Goal: Task Accomplishment & Management: Manage account settings

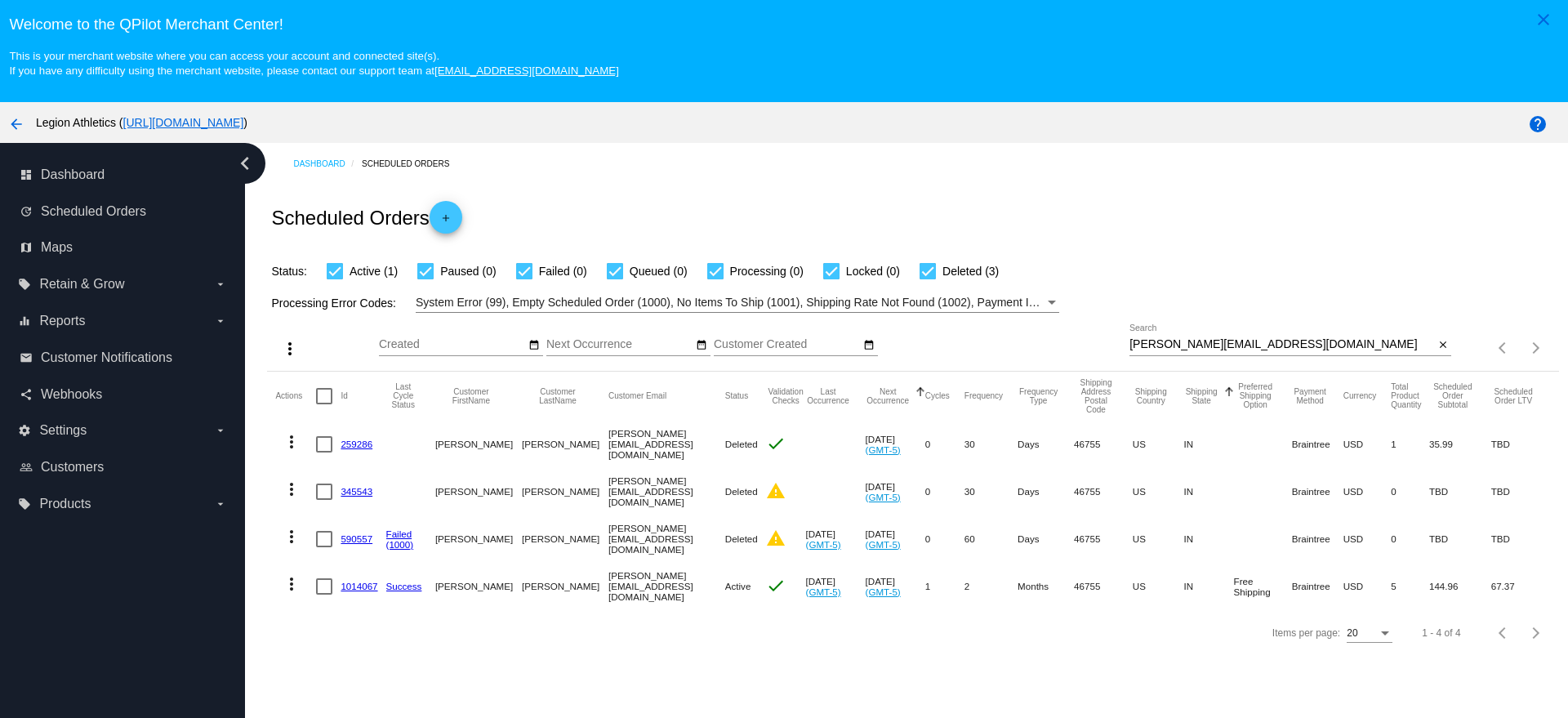
click at [1203, 356] on div at bounding box center [1291, 356] width 322 height 1
click at [1208, 344] on input "[PERSON_NAME][EMAIL_ADDRESS][DOMAIN_NAME]" at bounding box center [1282, 344] width 305 height 13
paste input "alibbashar@yahoo.ca"
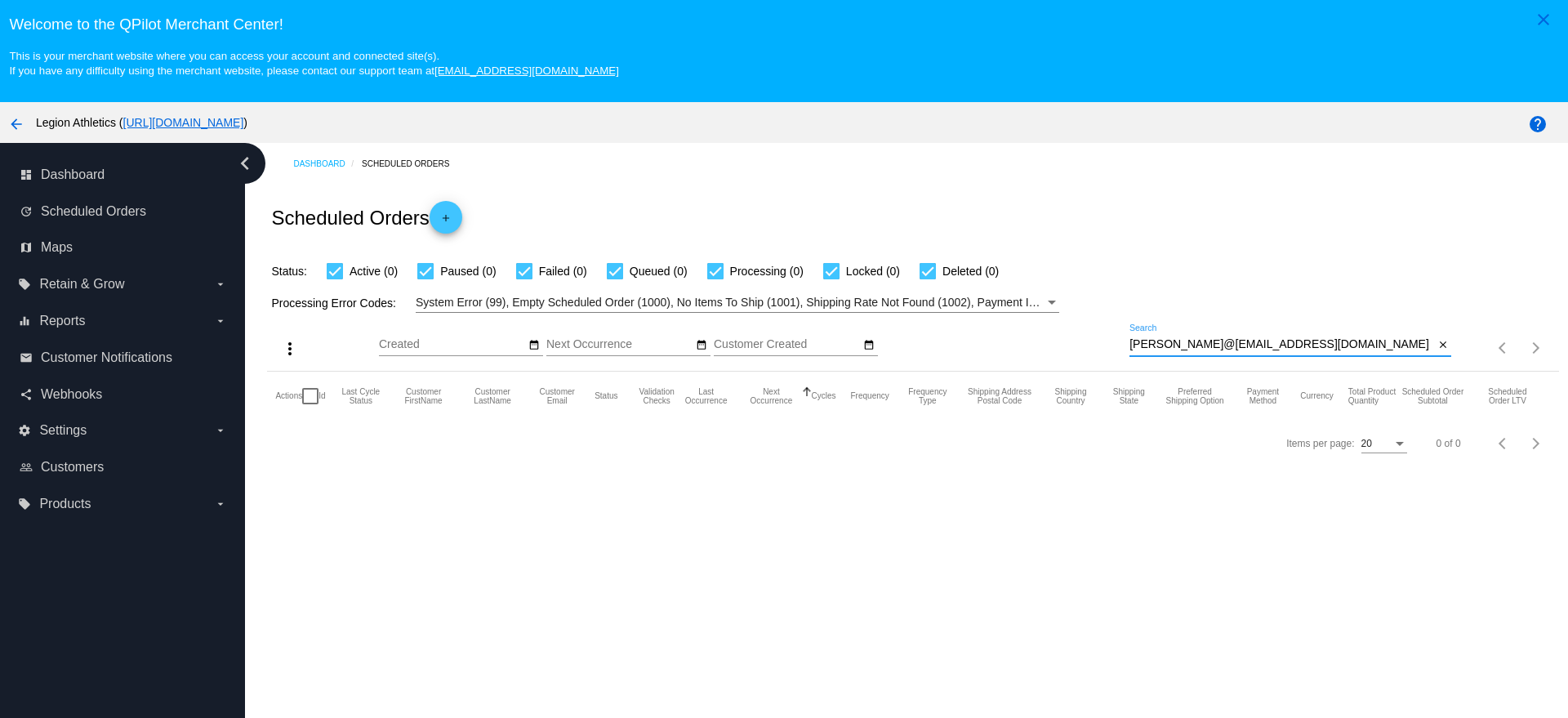
paste input "alibbashar@yahoo.ca"
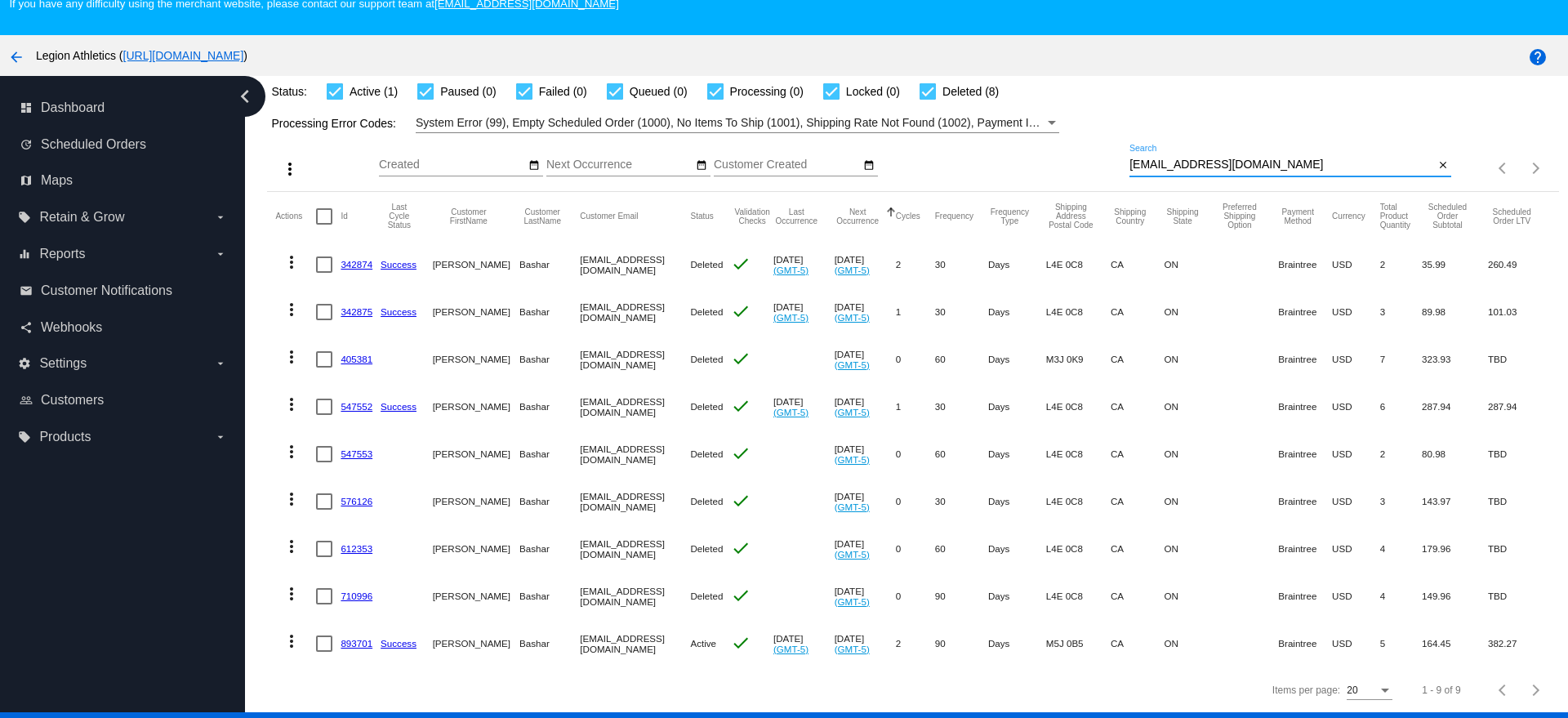
scroll to position [102, 0]
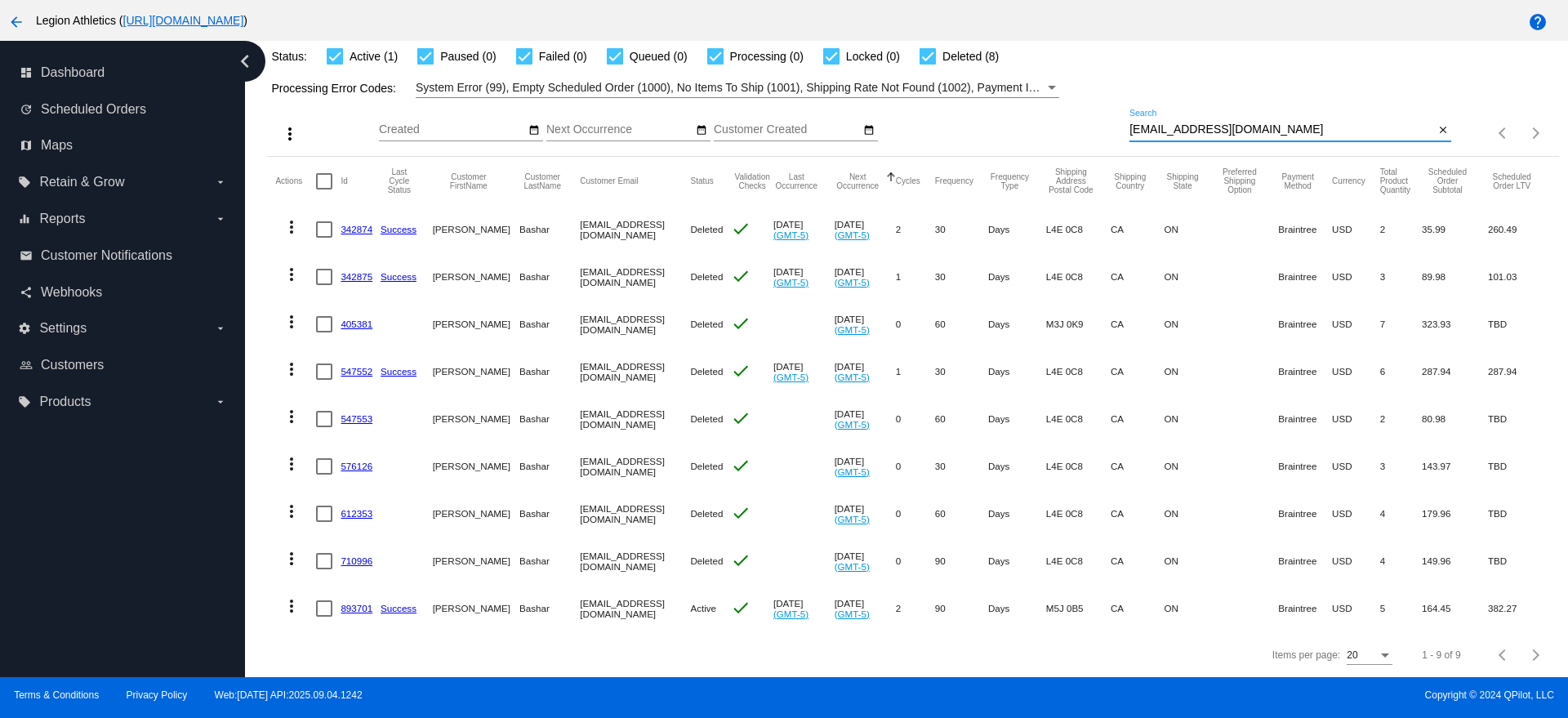
type input "alibbashar@yahoo.ca"
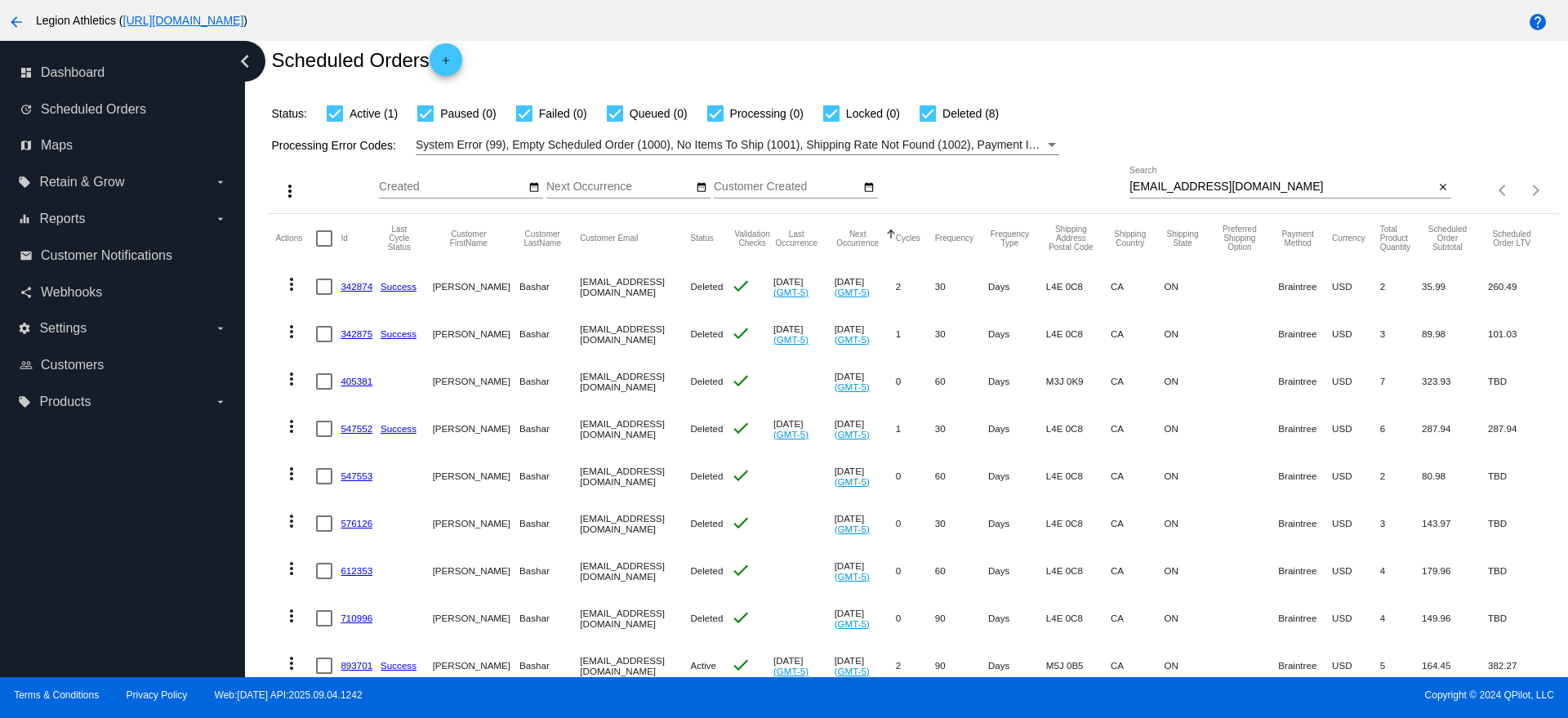
scroll to position [0, 0]
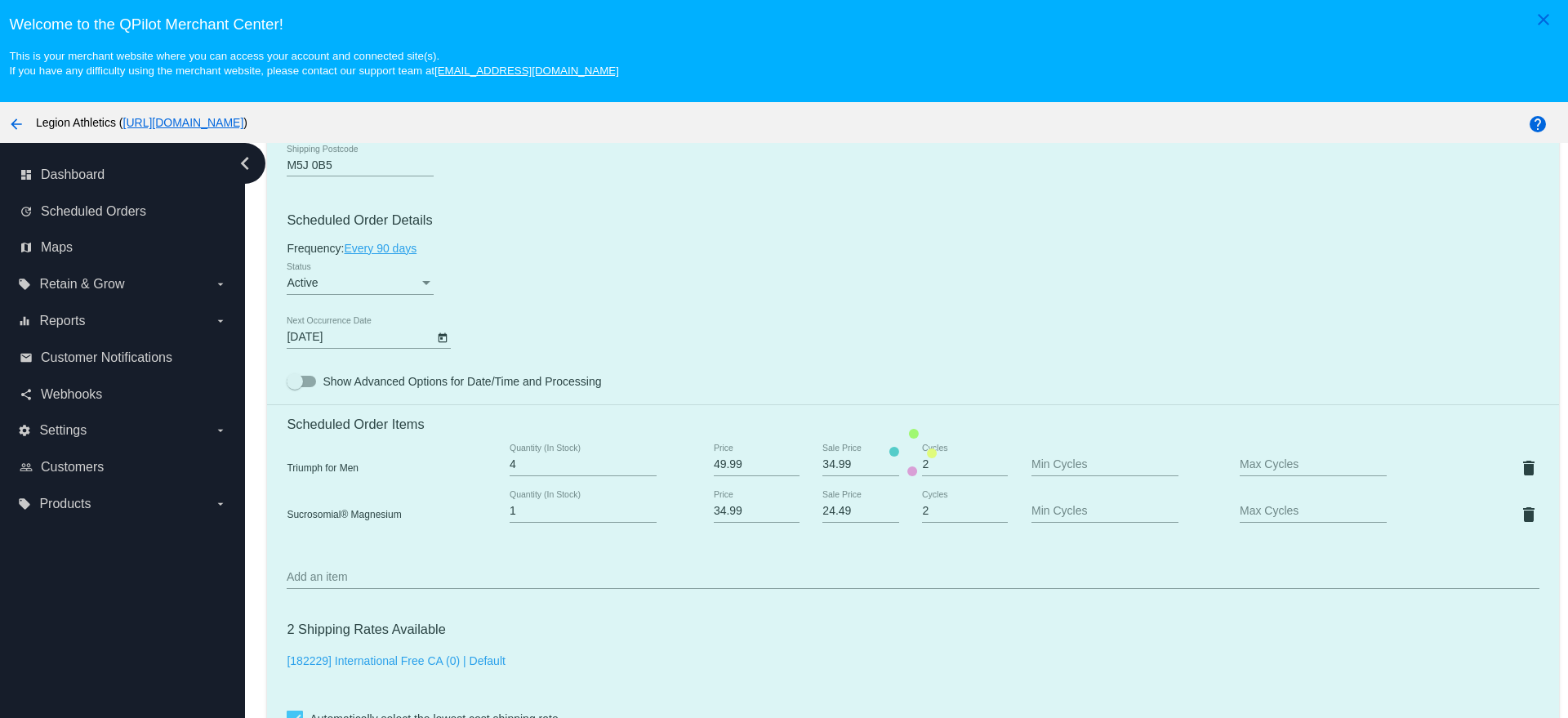
scroll to position [612, 0]
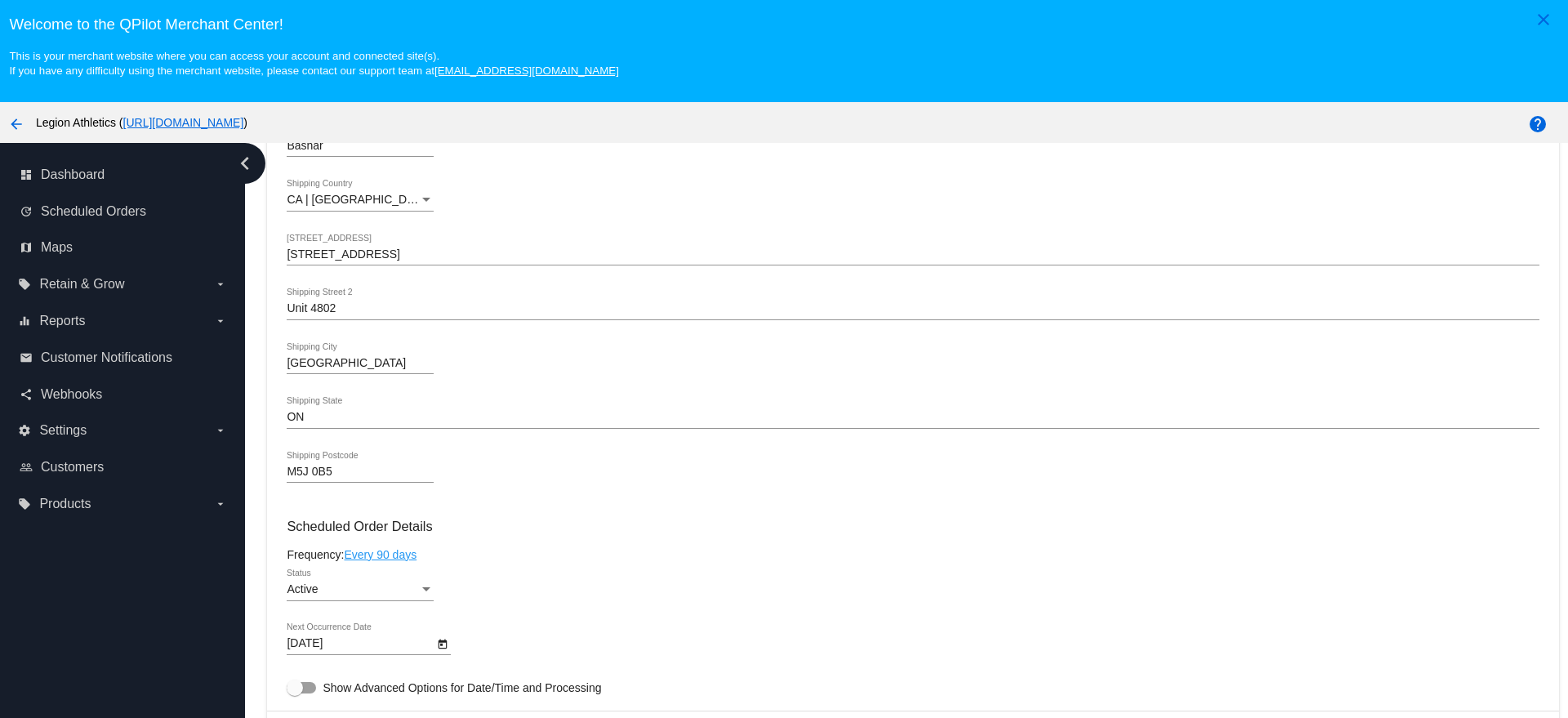
click at [403, 254] on input "[STREET_ADDRESS]" at bounding box center [913, 254] width 1252 height 13
paste input "[STREET_ADDRESS]"
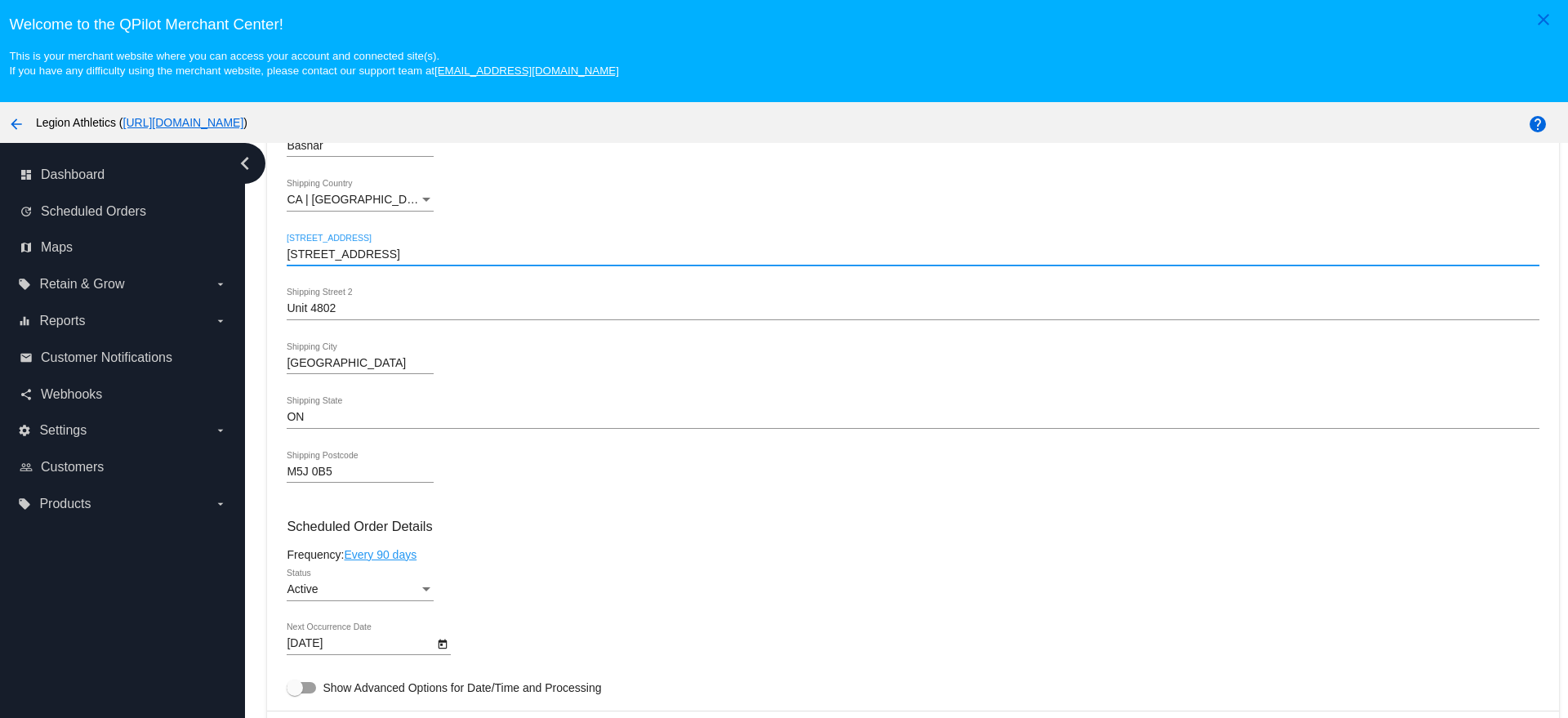
click at [719, 251] on input "[STREET_ADDRESS]" at bounding box center [913, 254] width 1252 height 13
drag, startPoint x: 719, startPoint y: 251, endPoint x: 522, endPoint y: 257, distance: 197.1
click at [522, 257] on input "[STREET_ADDRESS]" at bounding box center [913, 254] width 1252 height 13
type input "[STREET_ADDRESS]"
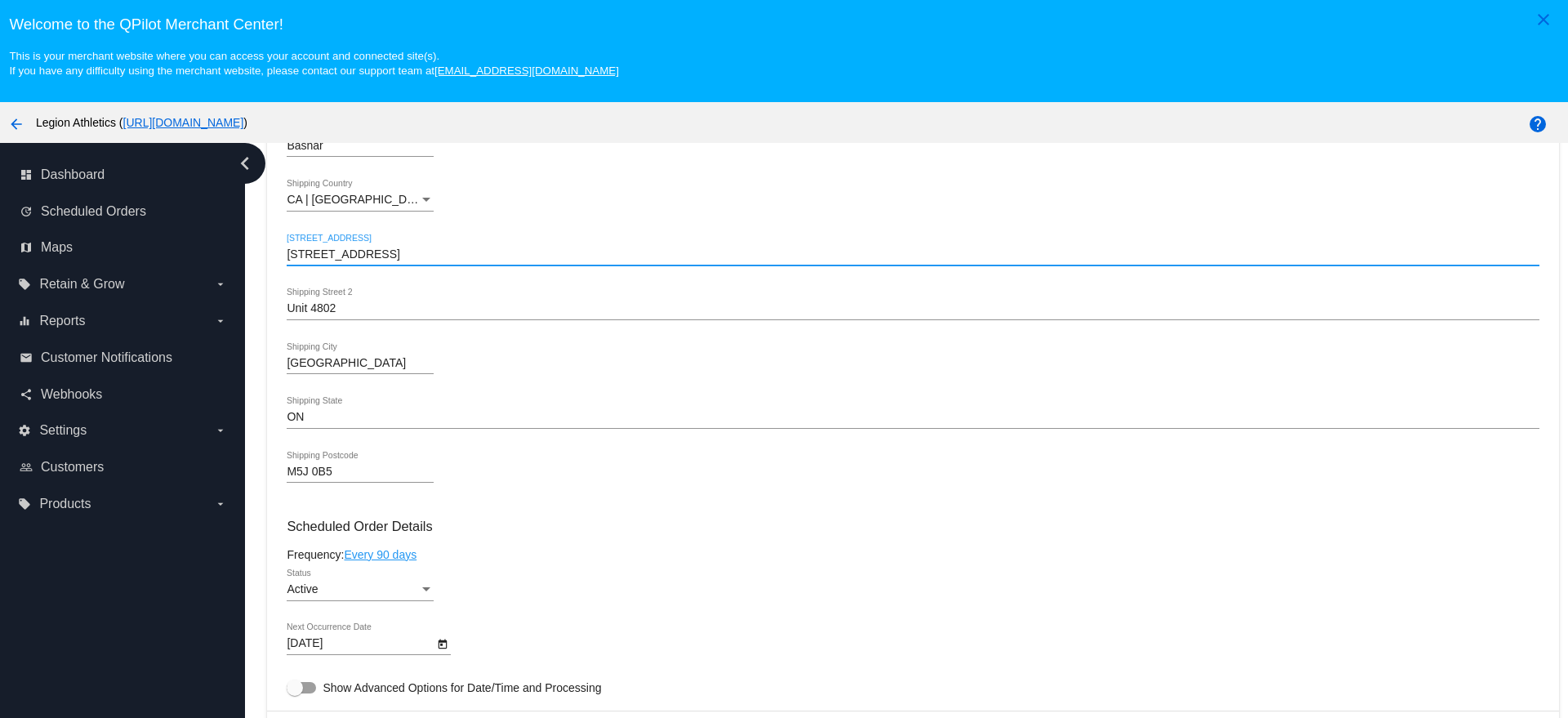
paste input "4W 3T2"
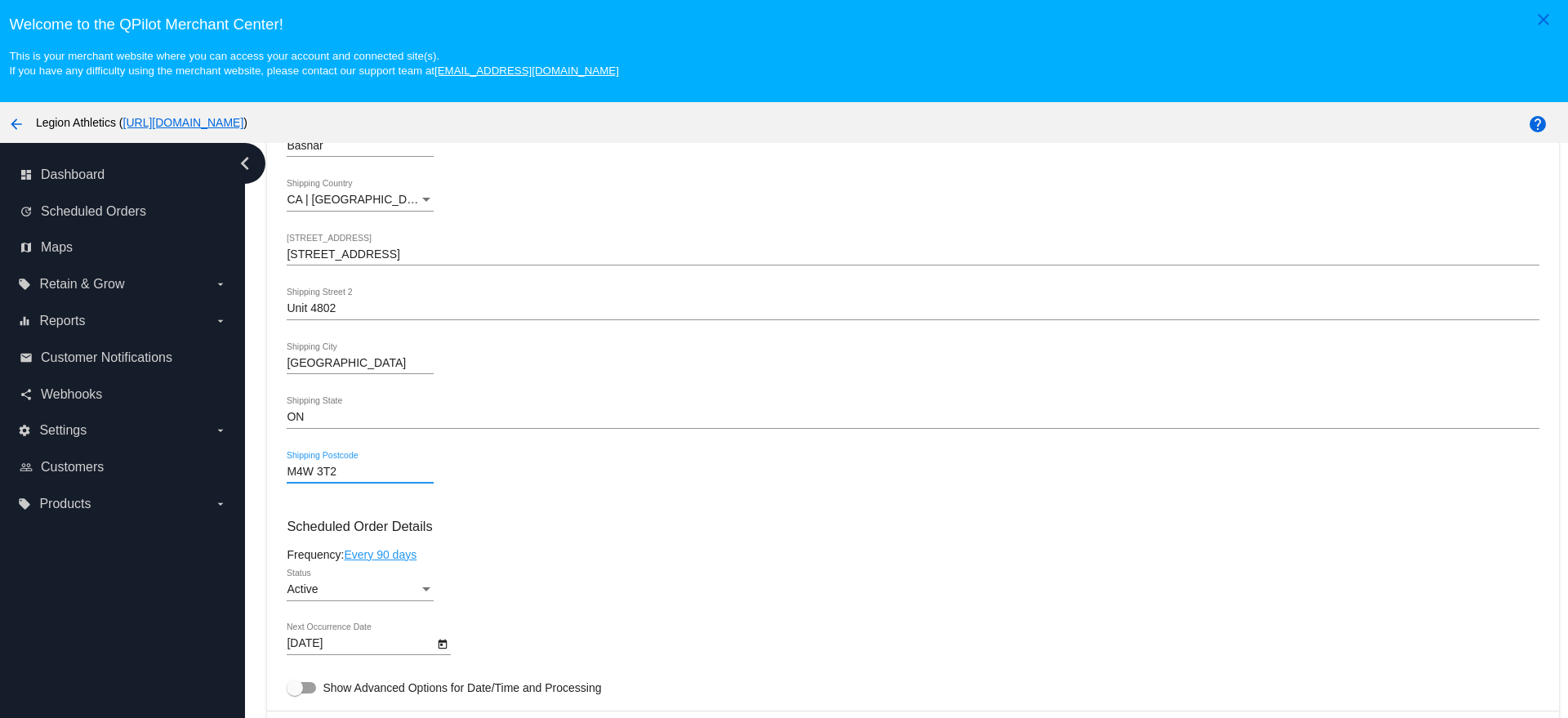
type input "M4W 3T2"
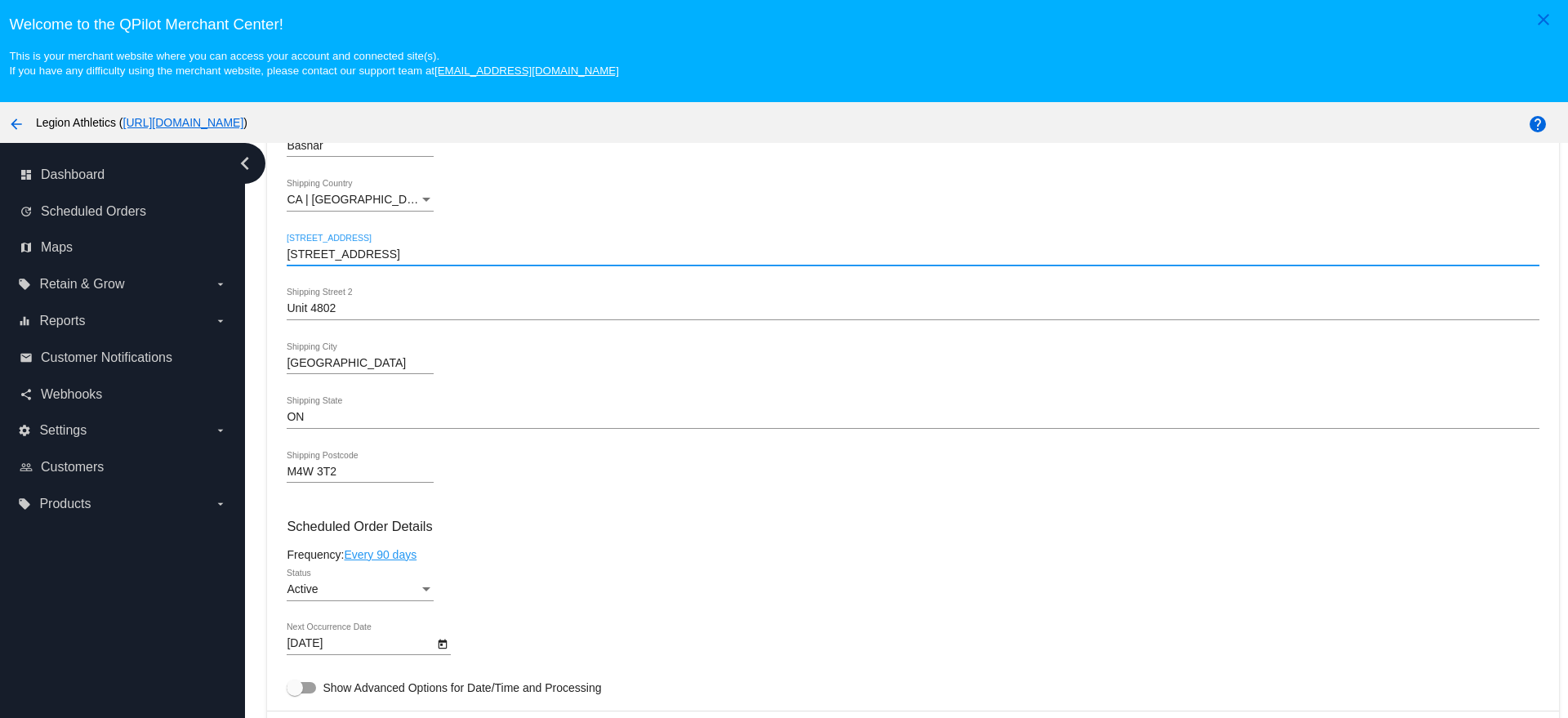
drag, startPoint x: 518, startPoint y: 250, endPoint x: 431, endPoint y: 255, distance: 87.1
click at [431, 255] on input "[STREET_ADDRESS]" at bounding box center [913, 254] width 1252 height 13
drag, startPoint x: 441, startPoint y: 257, endPoint x: 424, endPoint y: 259, distance: 17.1
click at [424, 259] on input "[STREET_ADDRESS]" at bounding box center [913, 254] width 1252 height 13
drag, startPoint x: 399, startPoint y: 253, endPoint x: 269, endPoint y: 255, distance: 130.0
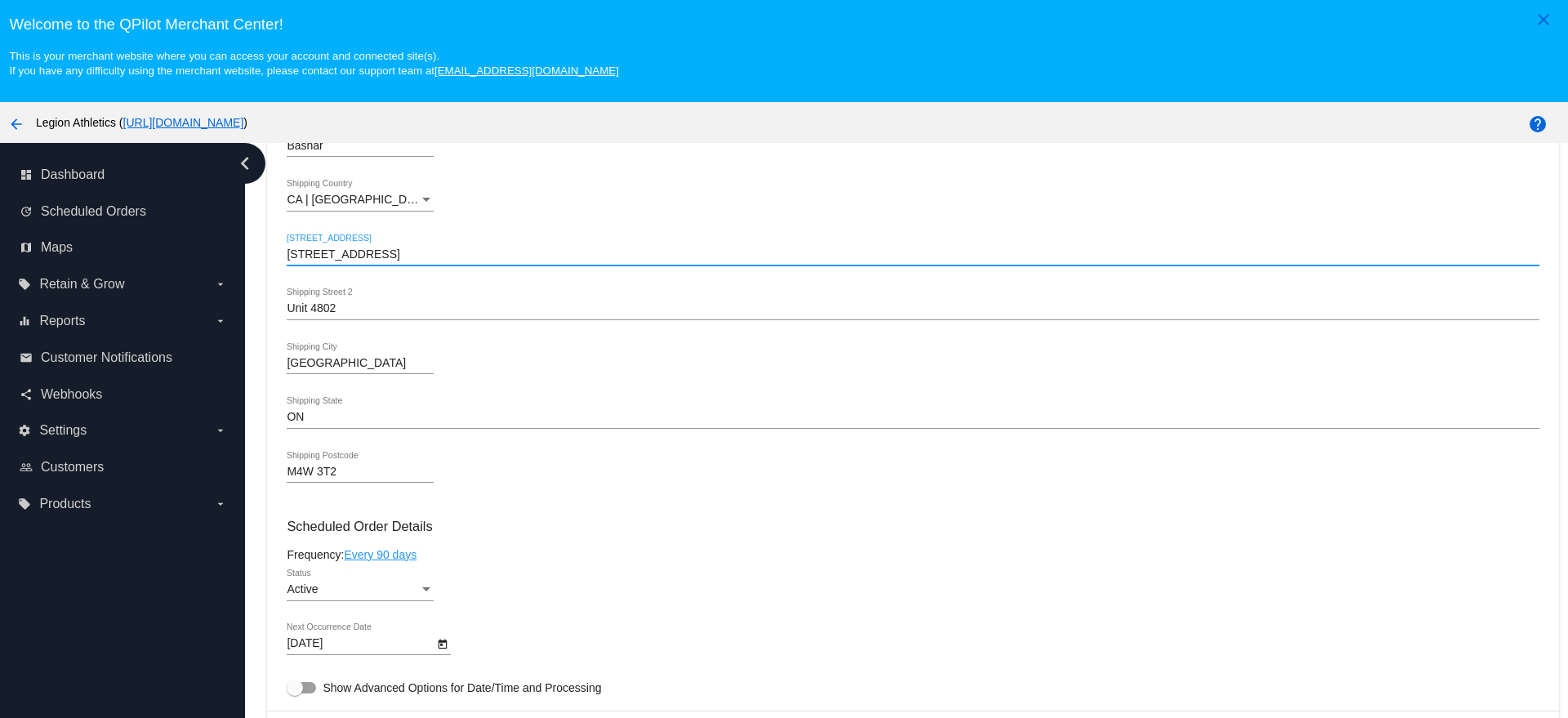
click at [266, 253] on div "Dashboard Scheduled Orders arrow_back Scheduled Order #893701 Active more_vert …" at bounding box center [913, 564] width 1310 height 2066
type input "[STREET_ADDRESS]"
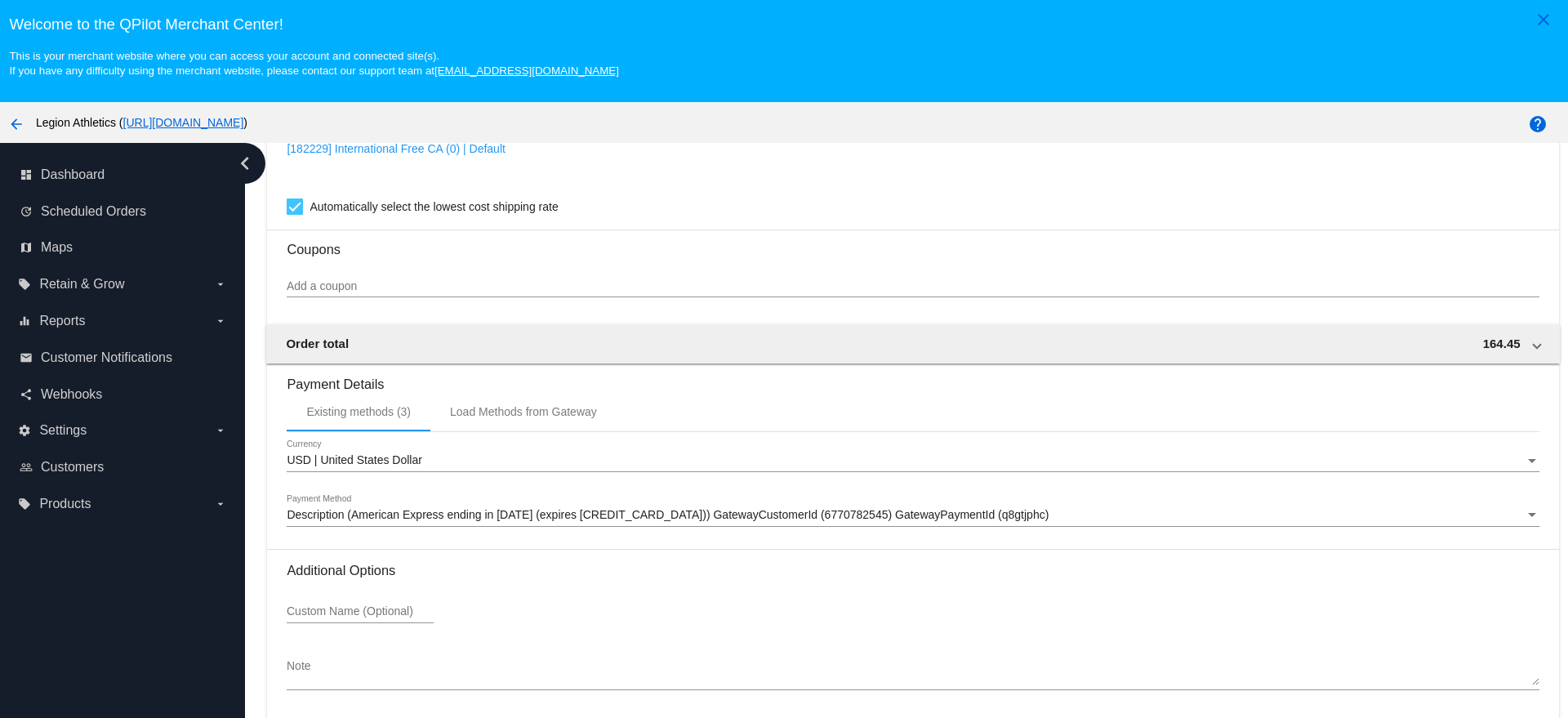
scroll to position [102, 0]
